Goal: Find contact information: Find contact information

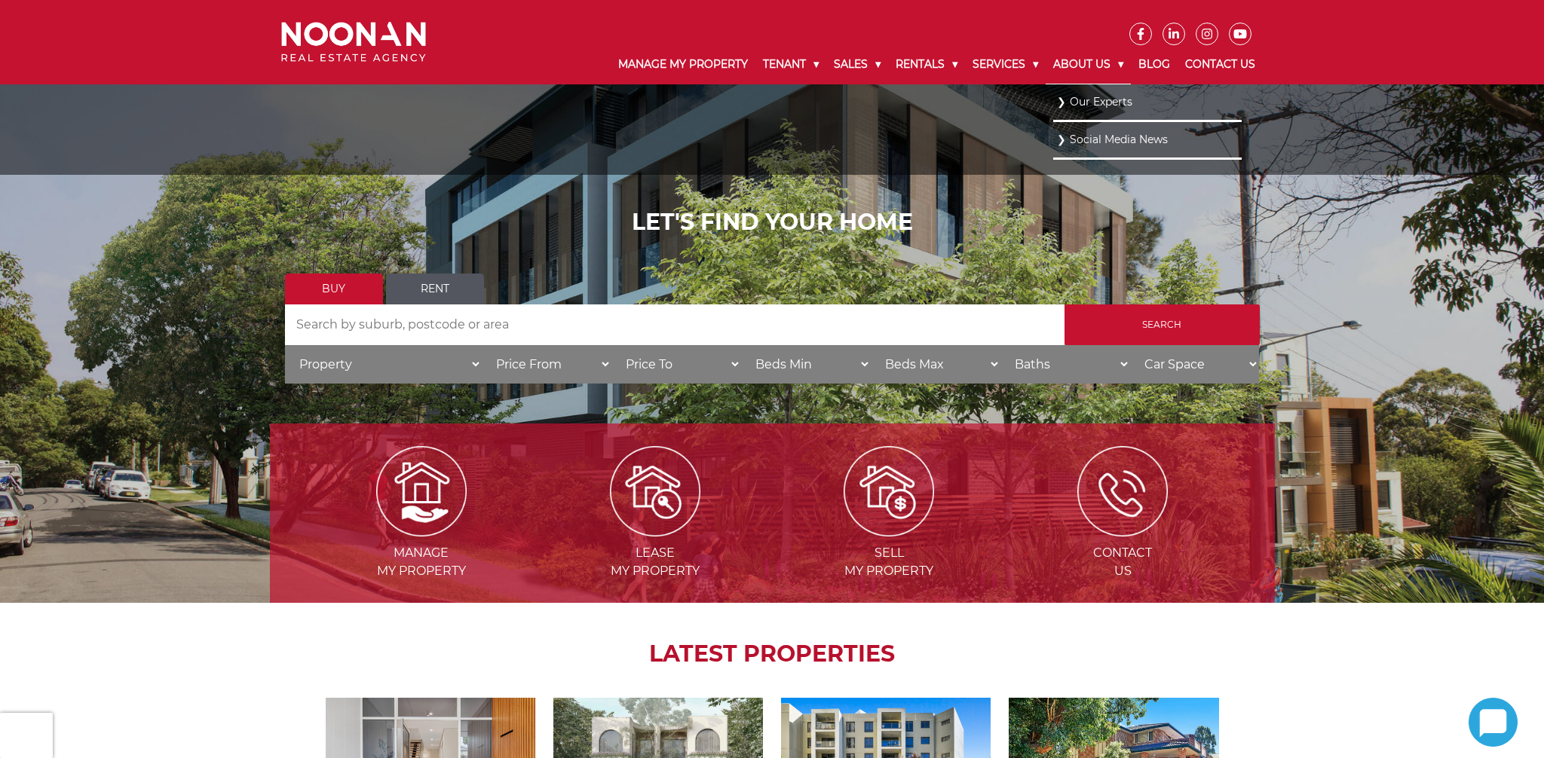
click at [1101, 67] on link "About Us" at bounding box center [1088, 64] width 85 height 39
click at [1094, 109] on link "Our Experts" at bounding box center [1147, 101] width 181 height 20
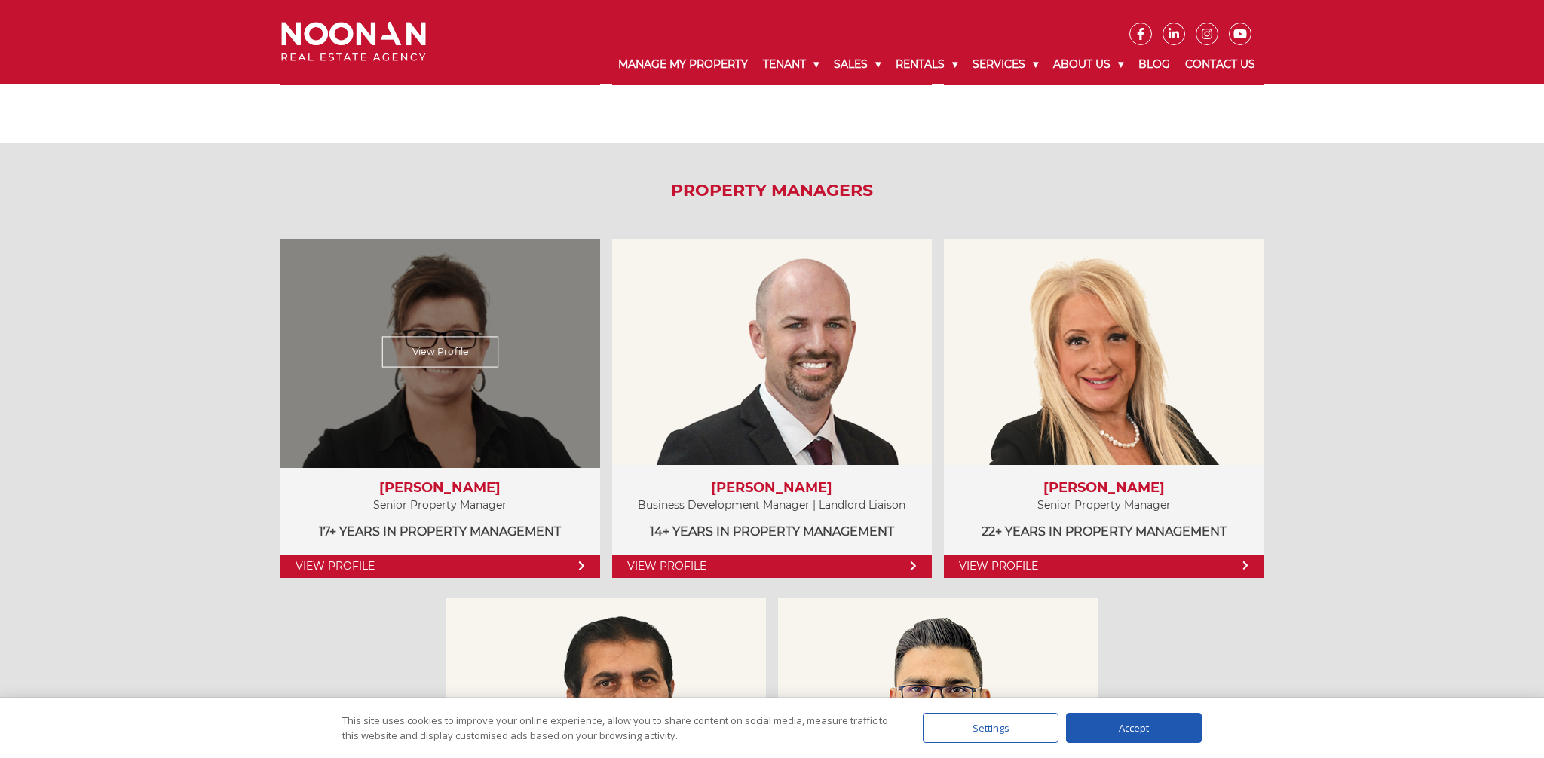
scroll to position [649, 0]
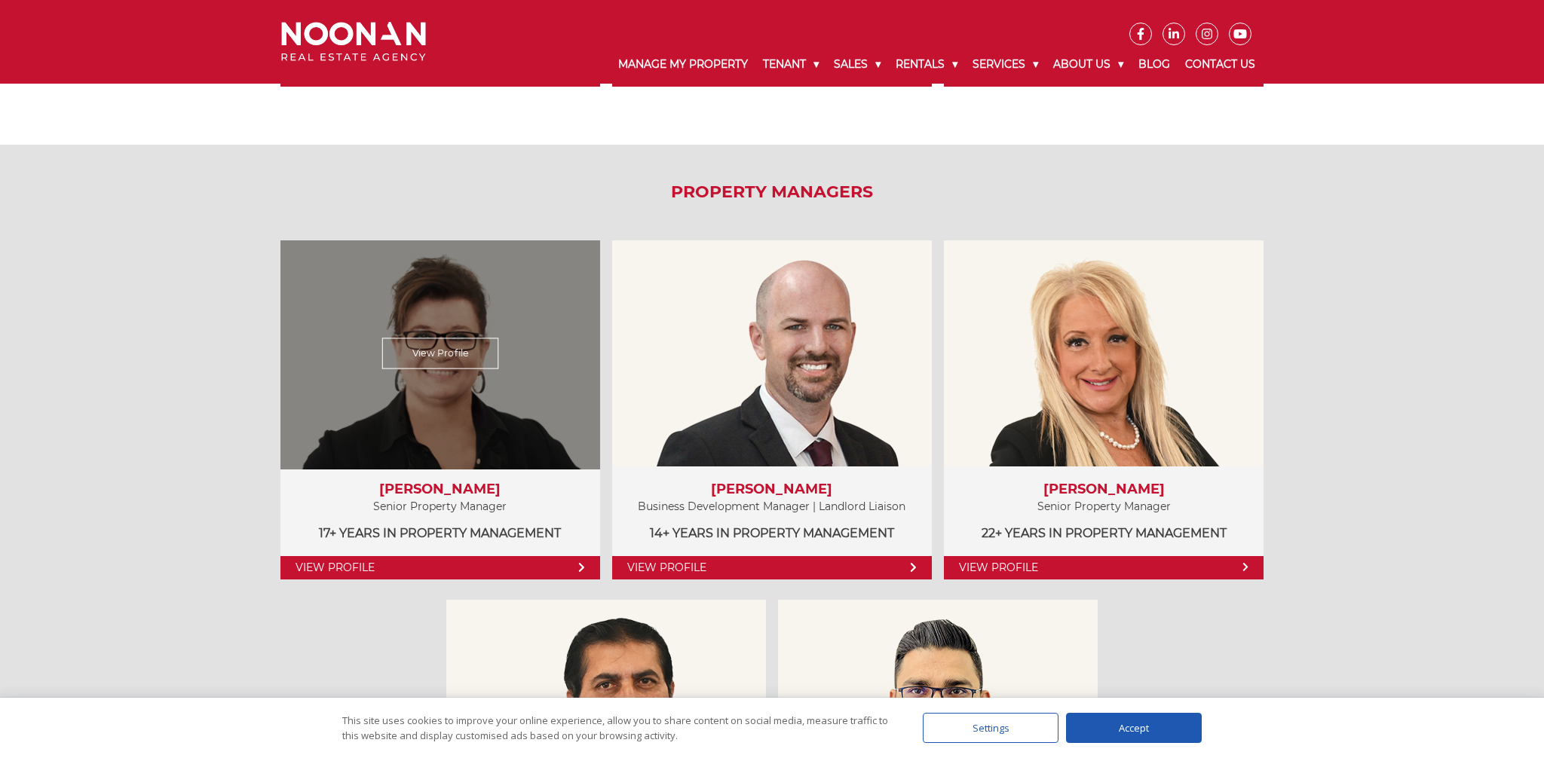
click at [479, 559] on link "View Profile" at bounding box center [440, 567] width 320 height 23
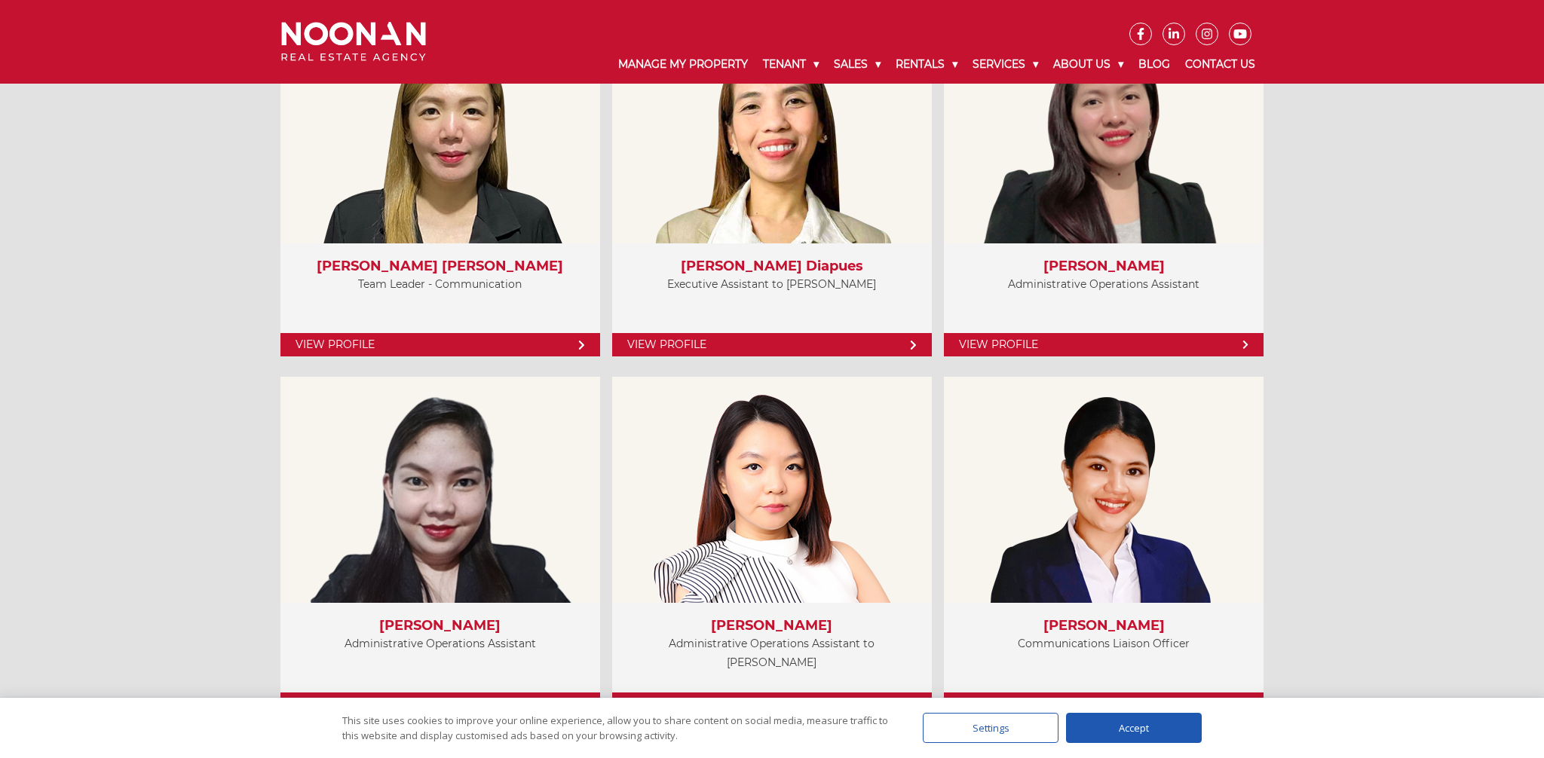
scroll to position [4289, 0]
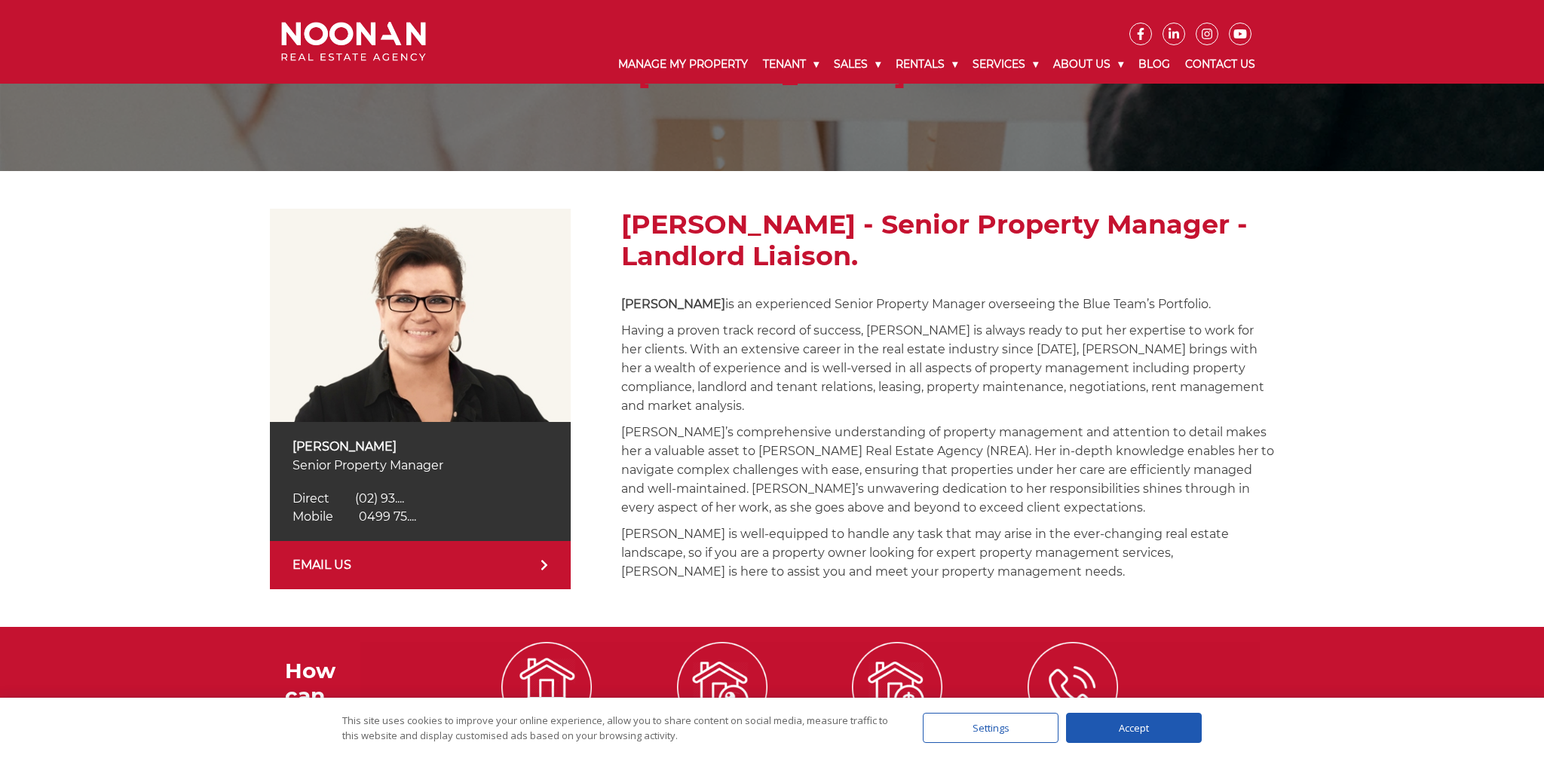
scroll to position [132, 0]
